Goal: Information Seeking & Learning: Learn about a topic

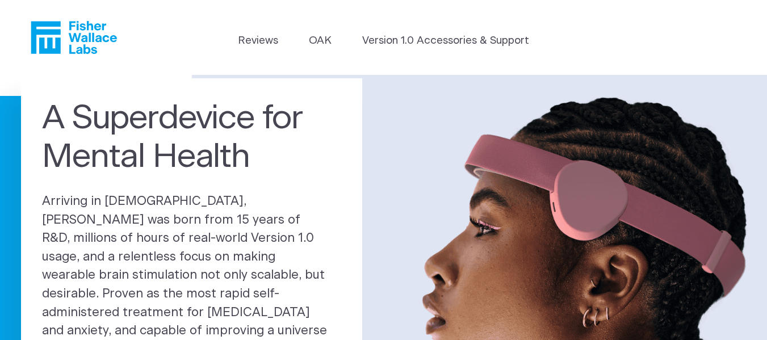
click at [81, 34] on icon "Fisher Wallace" at bounding box center [78, 37] width 78 height 33
click at [326, 41] on link "OAK" at bounding box center [320, 41] width 23 height 16
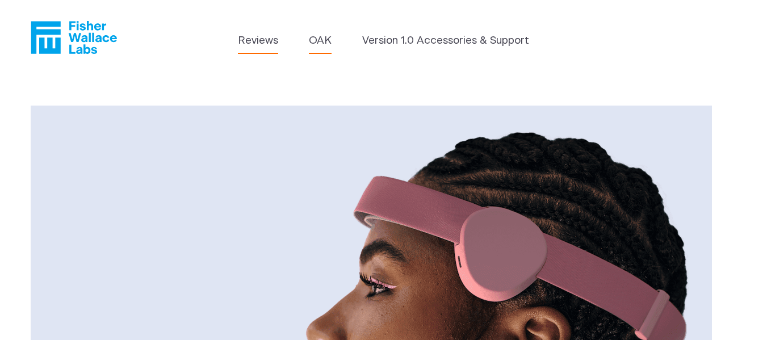
click at [258, 41] on link "Reviews" at bounding box center [258, 41] width 40 height 16
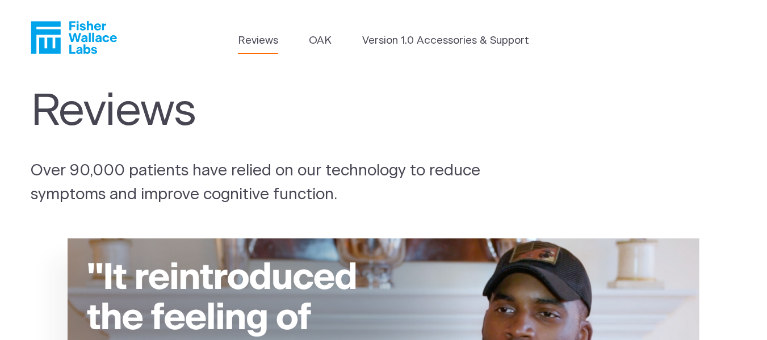
click at [83, 28] on icon "Fisher Wallace" at bounding box center [74, 37] width 86 height 33
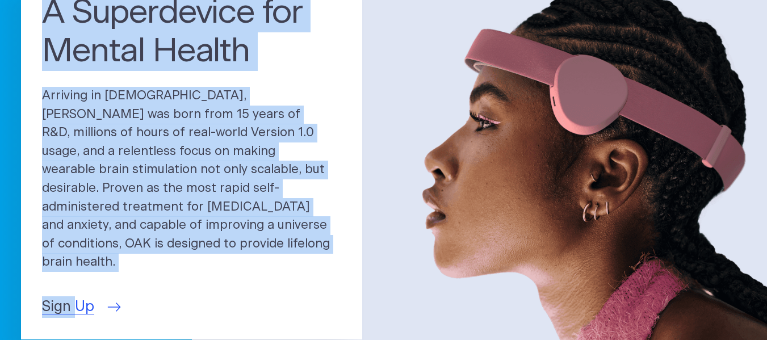
scroll to position [117, 0]
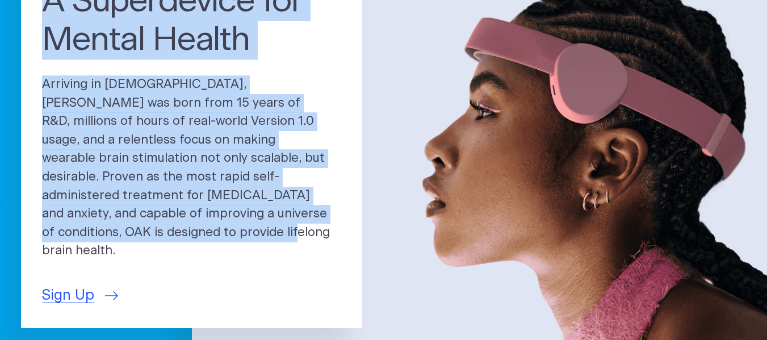
drag, startPoint x: 47, startPoint y: 133, endPoint x: 288, endPoint y: 230, distance: 259.5
click at [288, 231] on div "A Superdevice for Mental Health Arriving in [DEMOGRAPHIC_DATA], [PERSON_NAME] w…" at bounding box center [191, 144] width 341 height 367
copy div "A Superdevice for Mental Health Arriving in [DEMOGRAPHIC_DATA], [PERSON_NAME] w…"
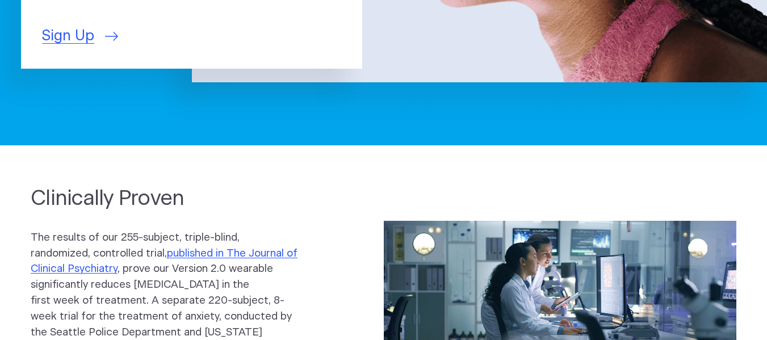
scroll to position [514, 0]
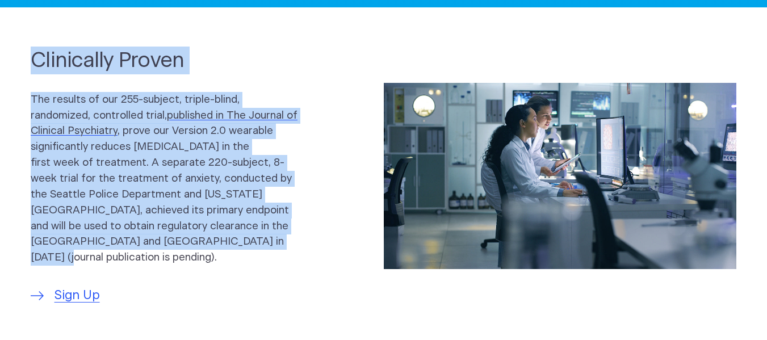
drag, startPoint x: 33, startPoint y: 57, endPoint x: 226, endPoint y: 233, distance: 261.5
click at [233, 242] on div "Clinically Proven The results of our 255-subject, triple-blind, randomized, con…" at bounding box center [186, 176] width 310 height 259
copy div "Clinically Proven The results of our 255-subject, triple-blind, randomized, con…"
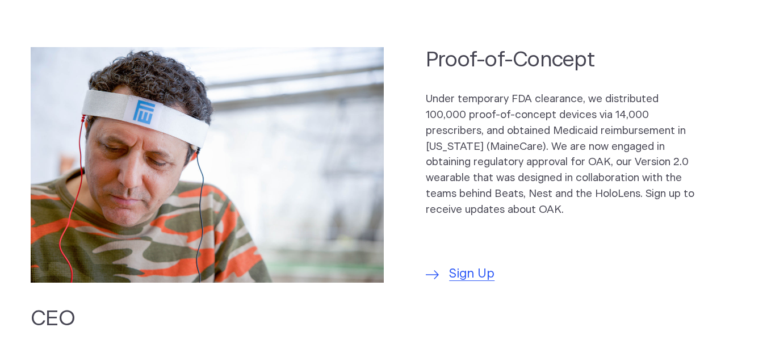
scroll to position [798, 0]
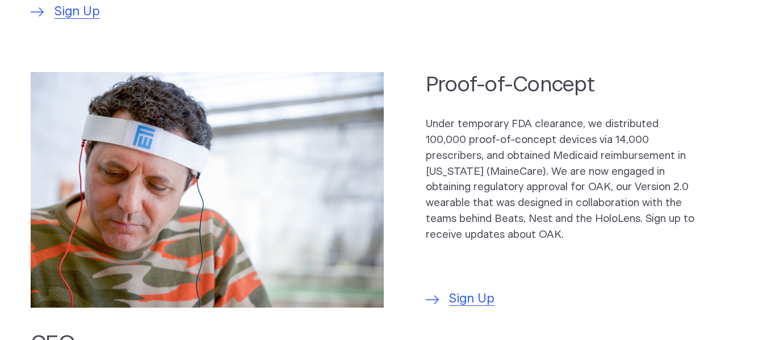
click at [422, 70] on section "Proof-of-Concept Under temporary FDA clearance, we distributed 100,000 proof-of…" at bounding box center [383, 189] width 767 height 259
click at [431, 71] on h2 "Proof-of-Concept" at bounding box center [560, 85] width 268 height 28
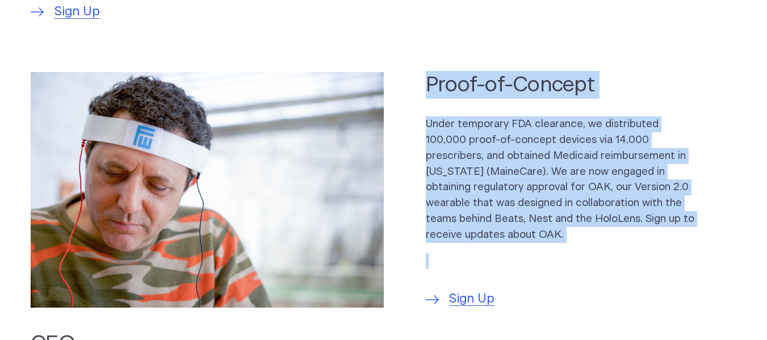
drag, startPoint x: 426, startPoint y: 66, endPoint x: 646, endPoint y: 246, distance: 284.4
click at [646, 246] on div "Proof-of-Concept Under temporary FDA clearance, we distributed 100,000 proof-of…" at bounding box center [581, 190] width 310 height 238
copy div "Proof-of-Concept Under temporary FDA clearance, we distributed 100,000 proof-of…"
